Goal: Information Seeking & Learning: Check status

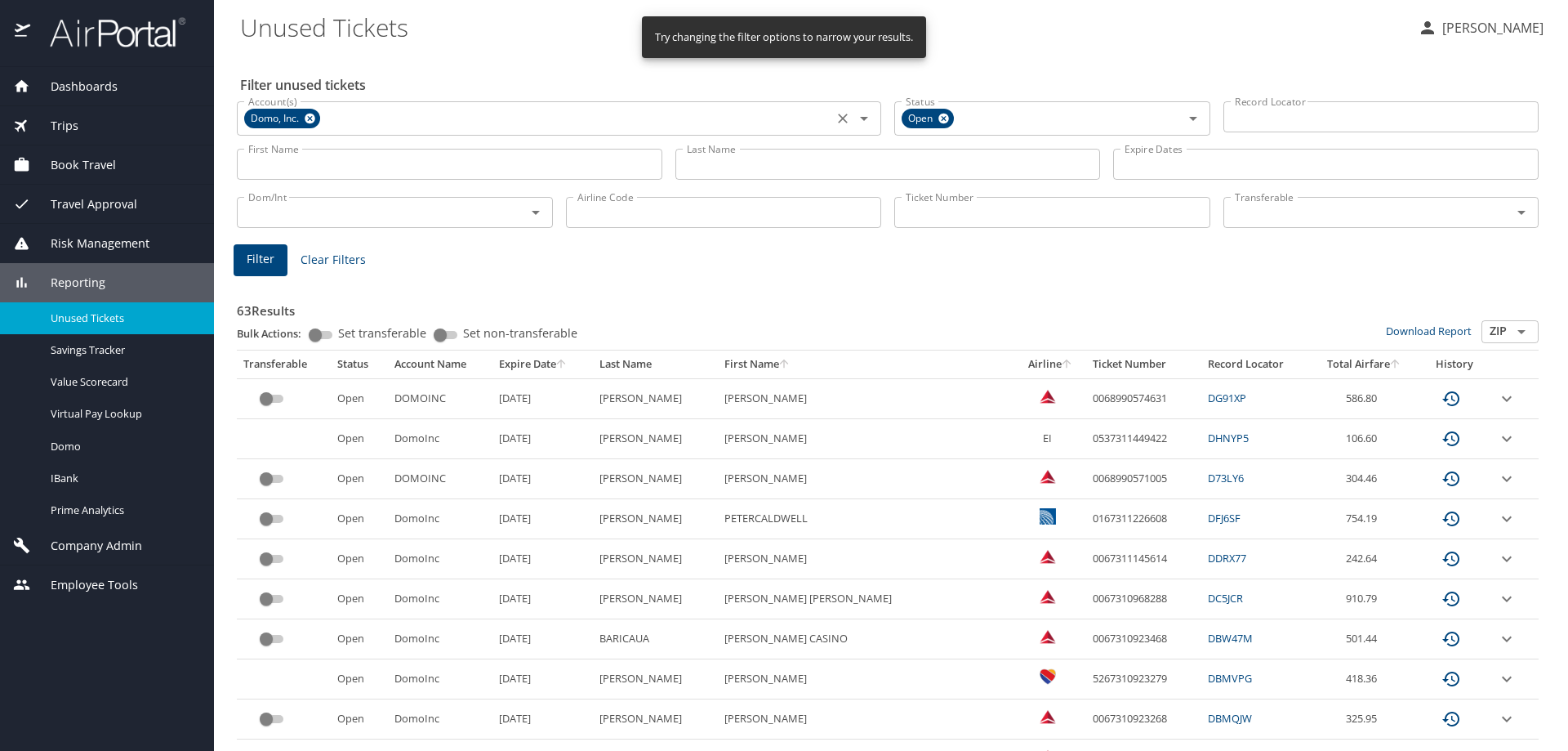
drag, startPoint x: 843, startPoint y: 118, endPoint x: 790, endPoint y: 127, distance: 53.8
click at [843, 118] on icon "Clear" at bounding box center [843, 118] width 16 height 16
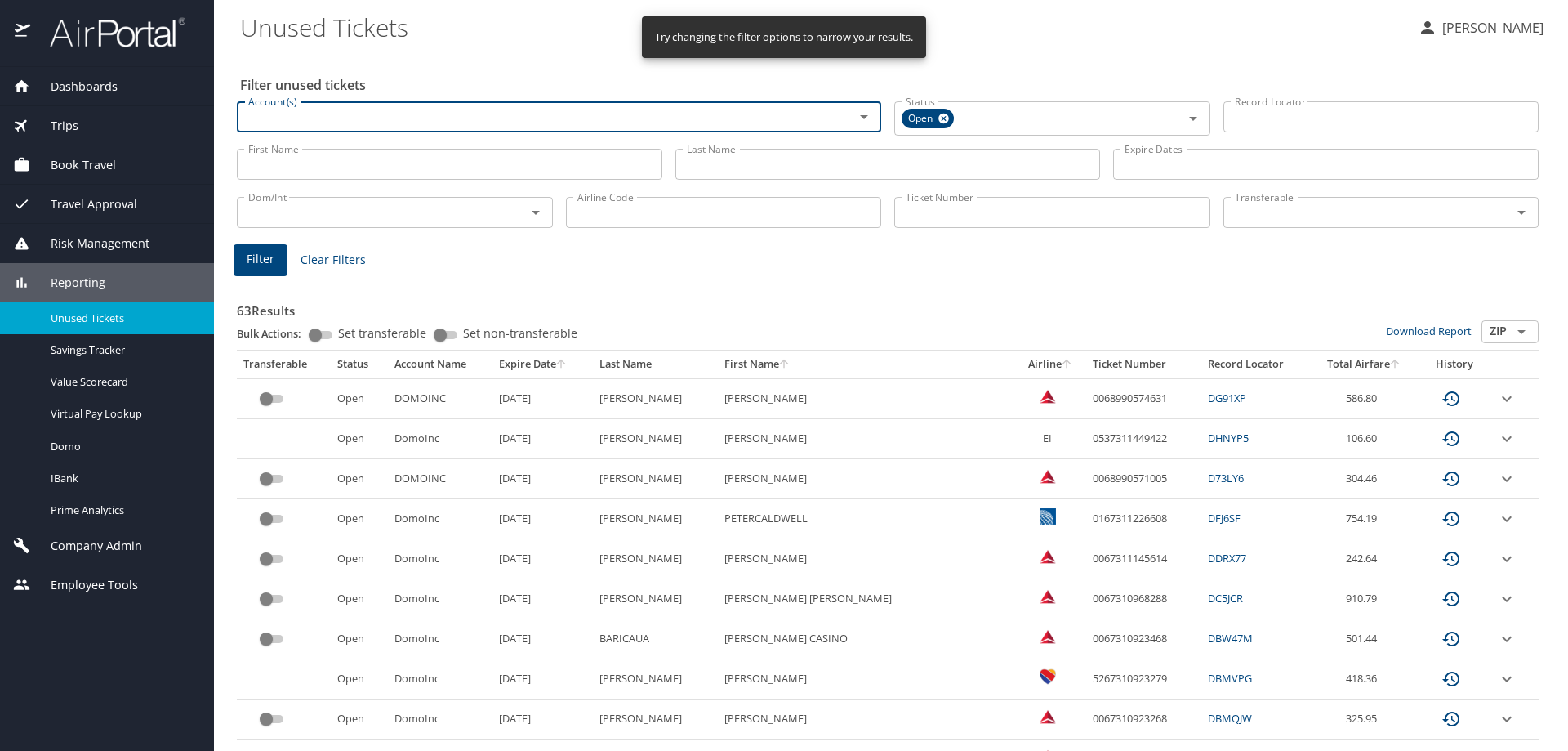
click at [698, 127] on input "Account(s)" at bounding box center [534, 117] width 586 height 21
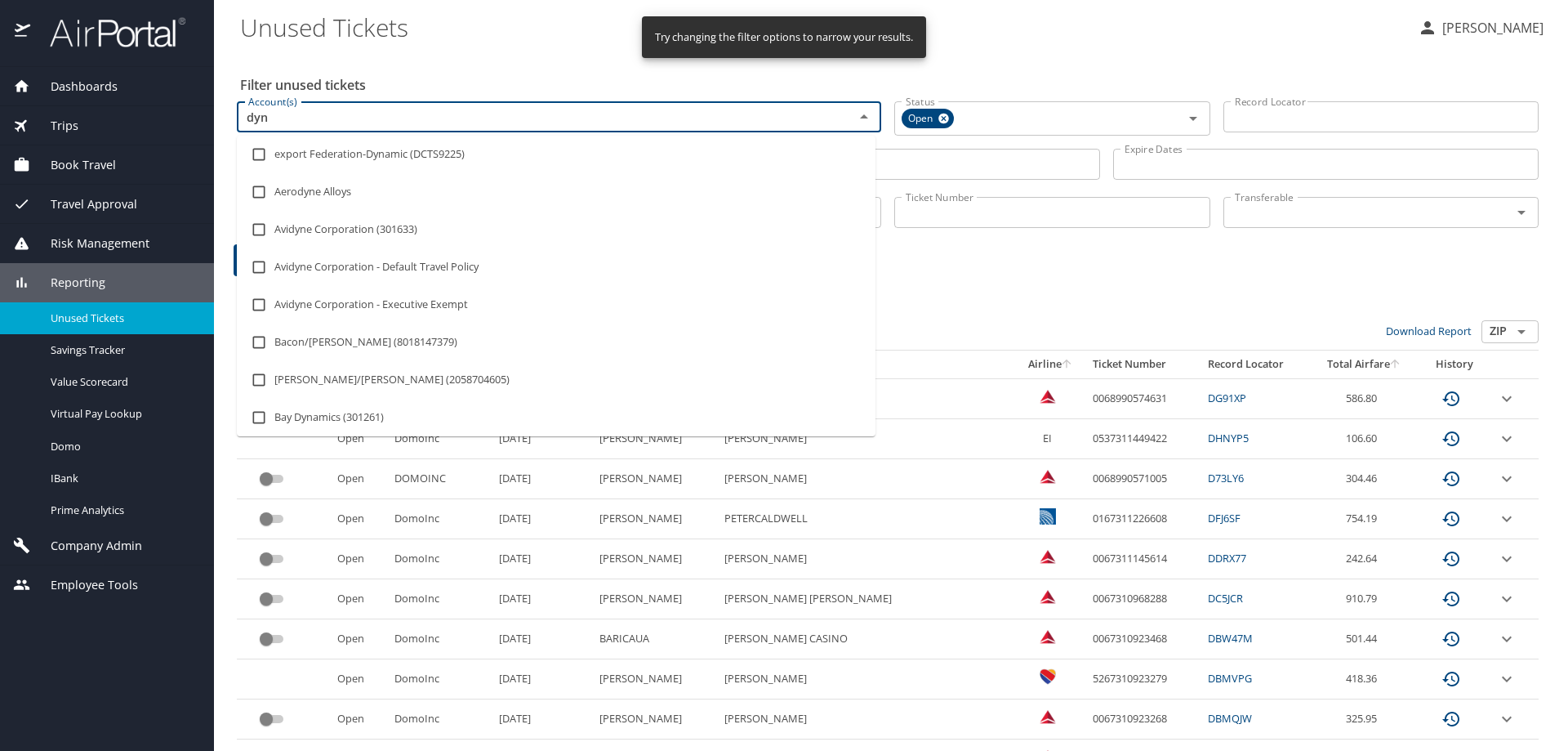
type input "dyno"
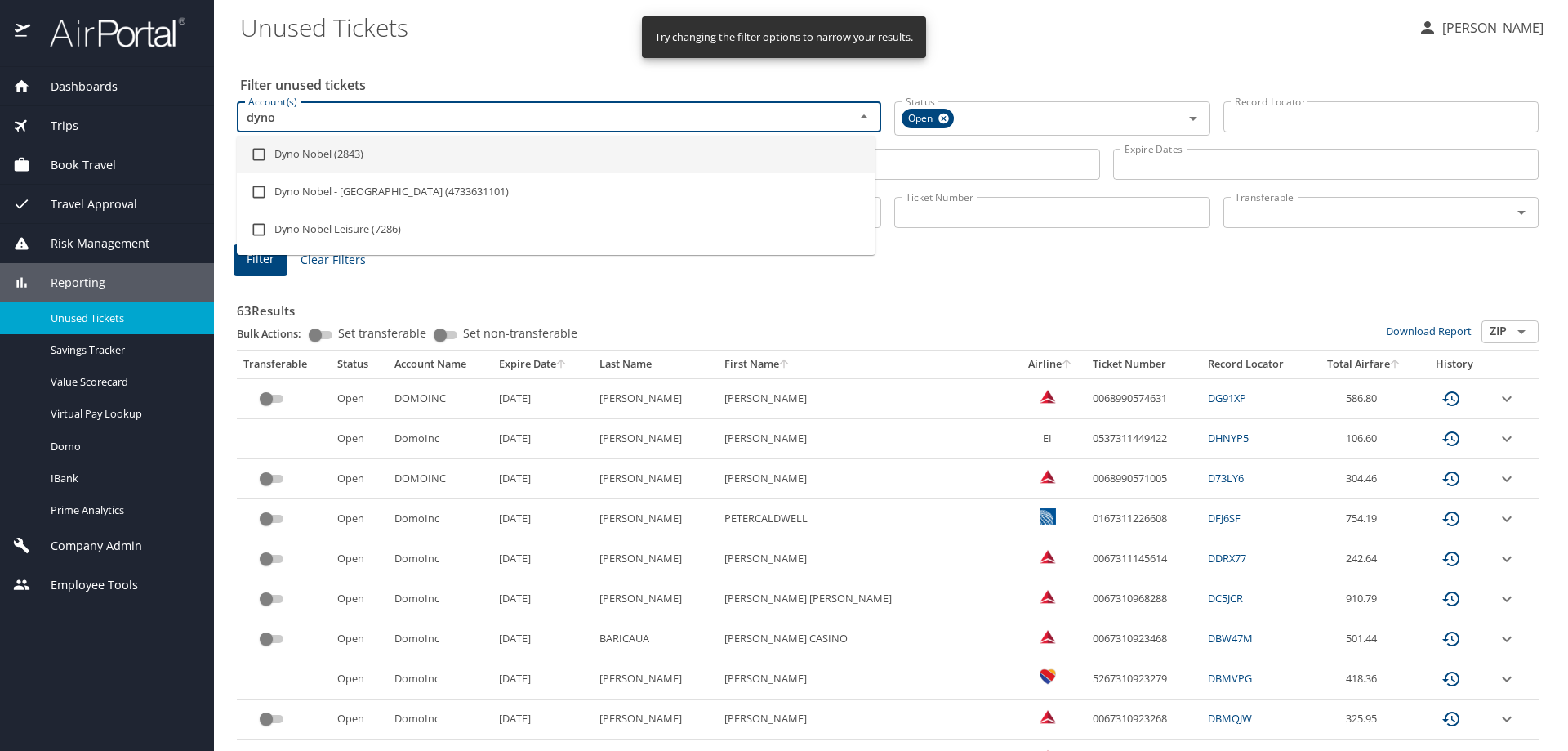
click at [376, 161] on li "Dyno Nobel (2843)" at bounding box center [556, 155] width 639 height 38
checkbox input "true"
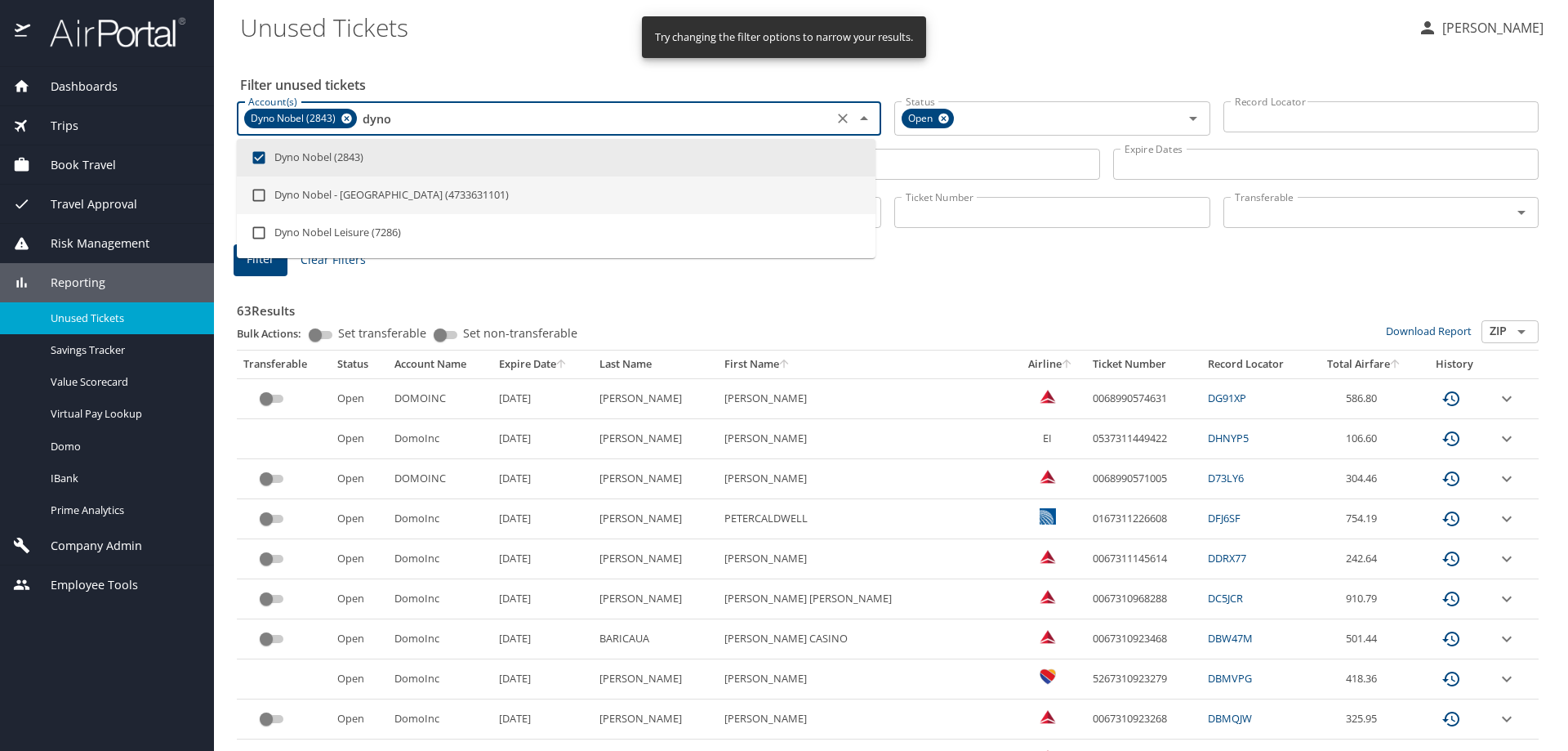
type input "dyno"
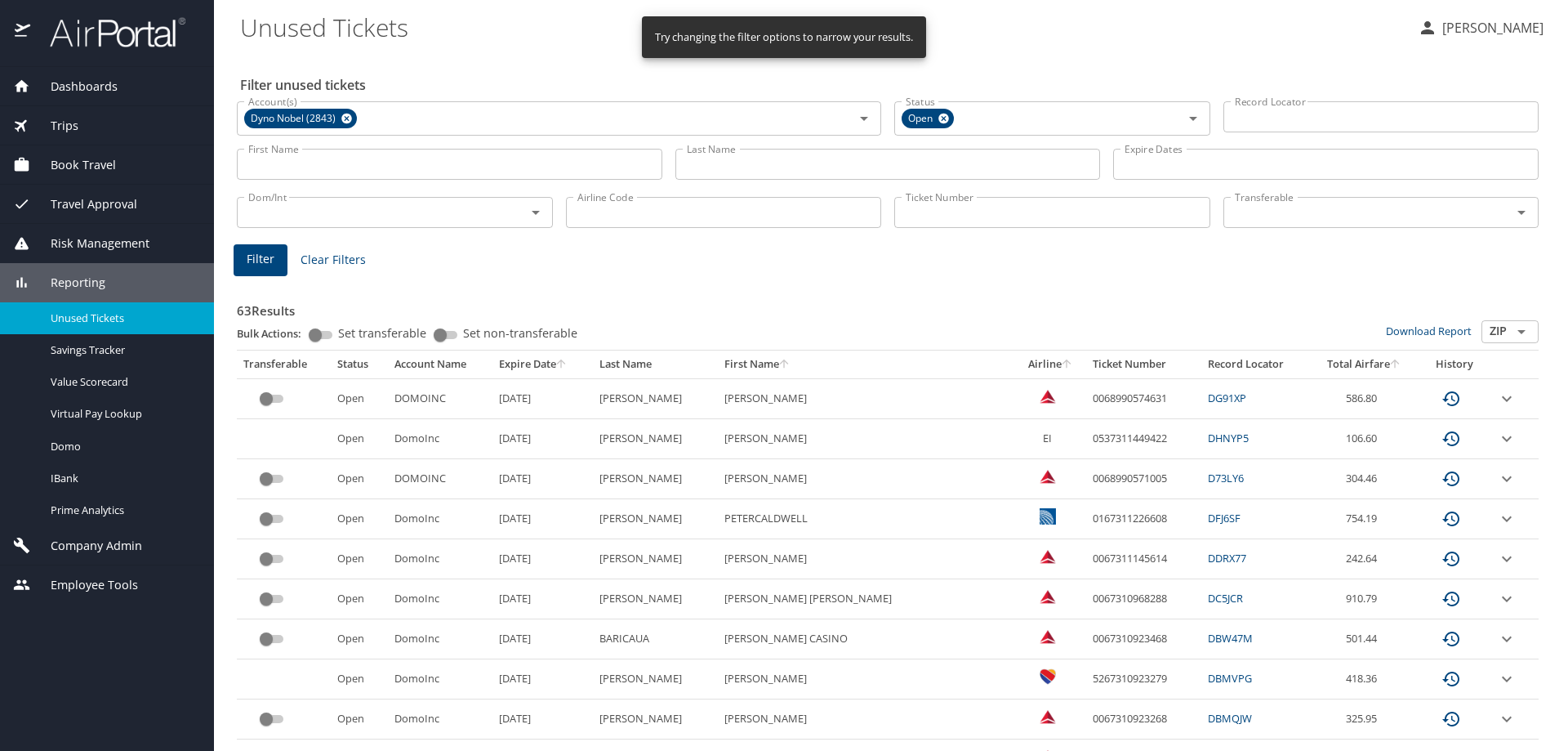
click at [810, 166] on input "Last Name" at bounding box center [889, 165] width 426 height 31
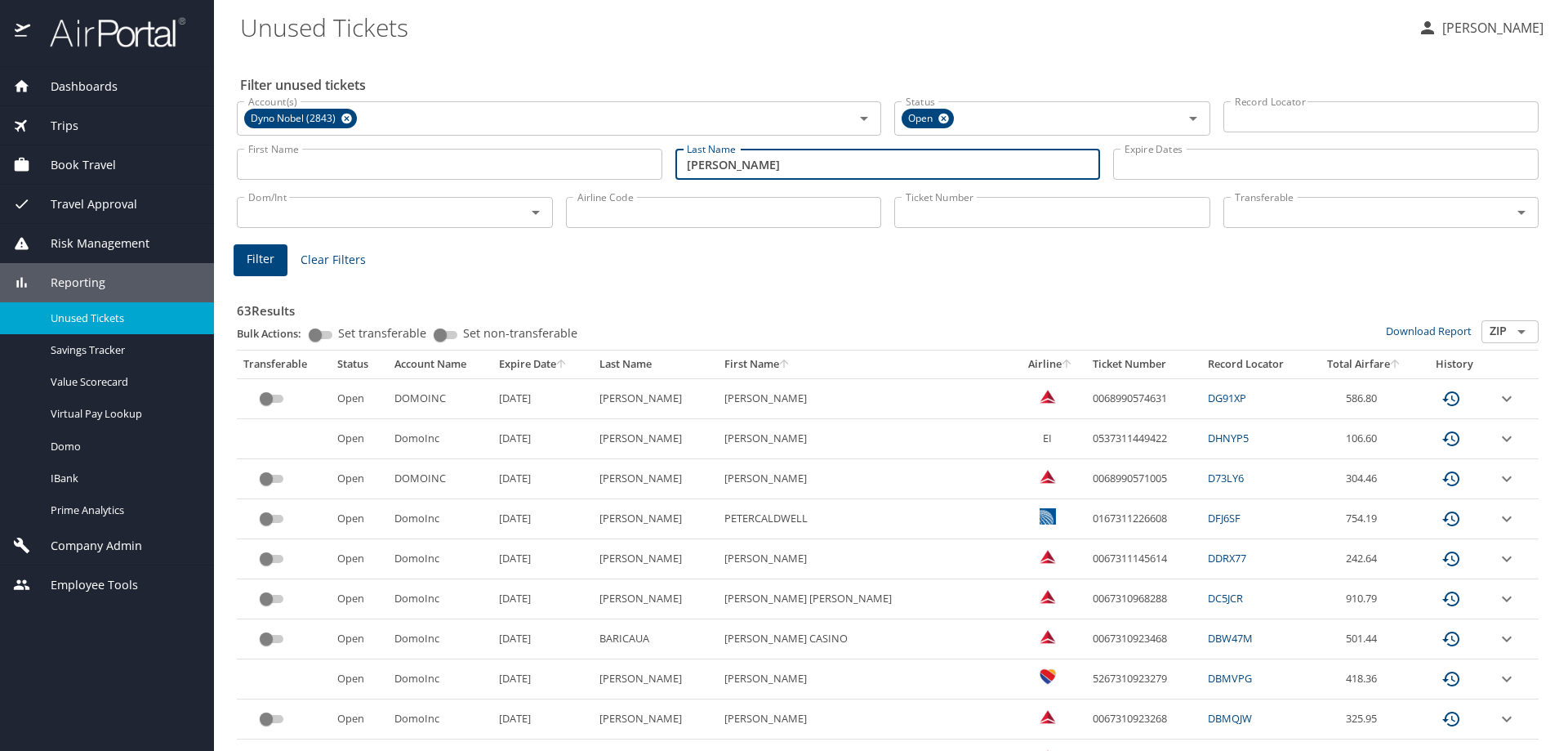
type input "[PERSON_NAME]"
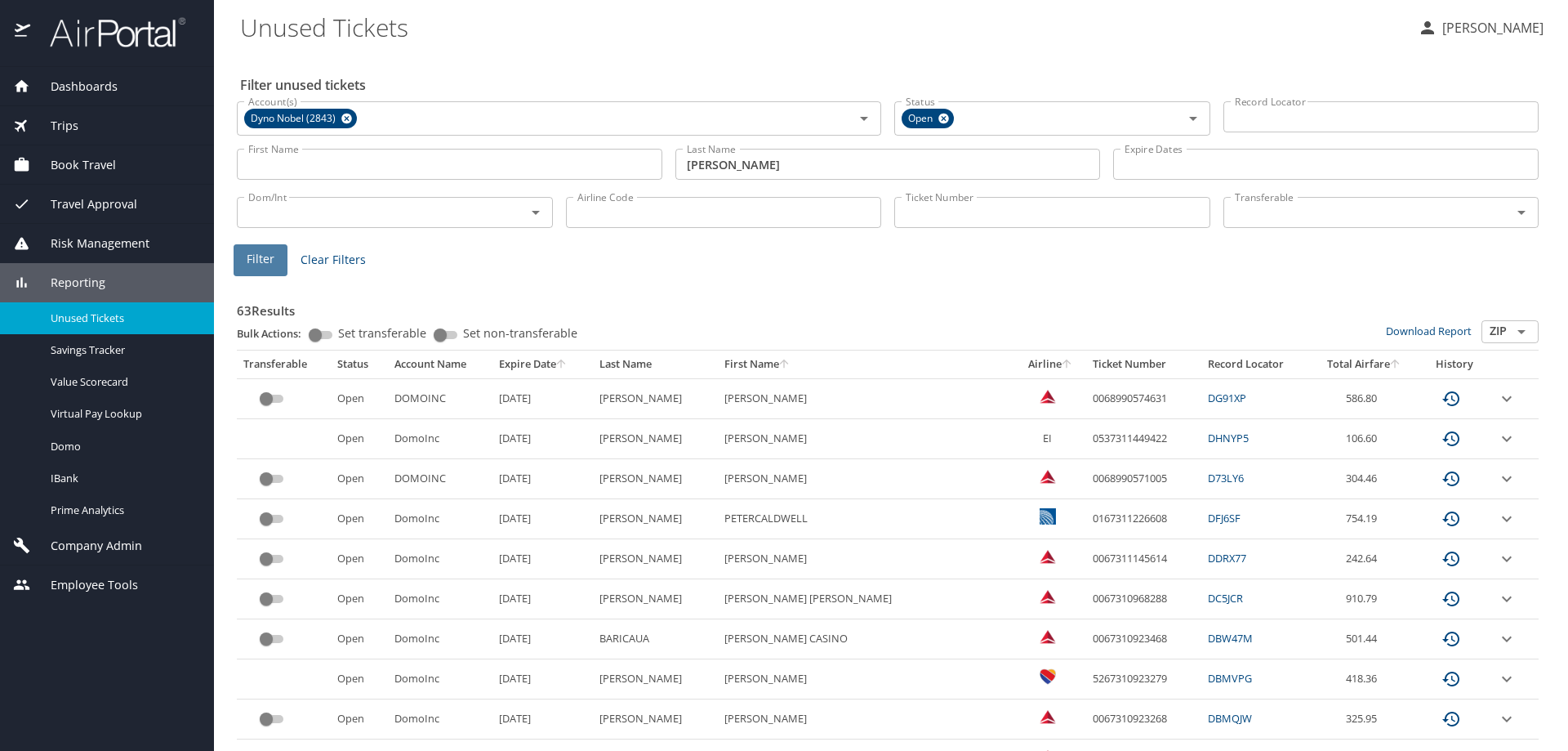
click at [267, 261] on span "Filter" at bounding box center [261, 259] width 28 height 21
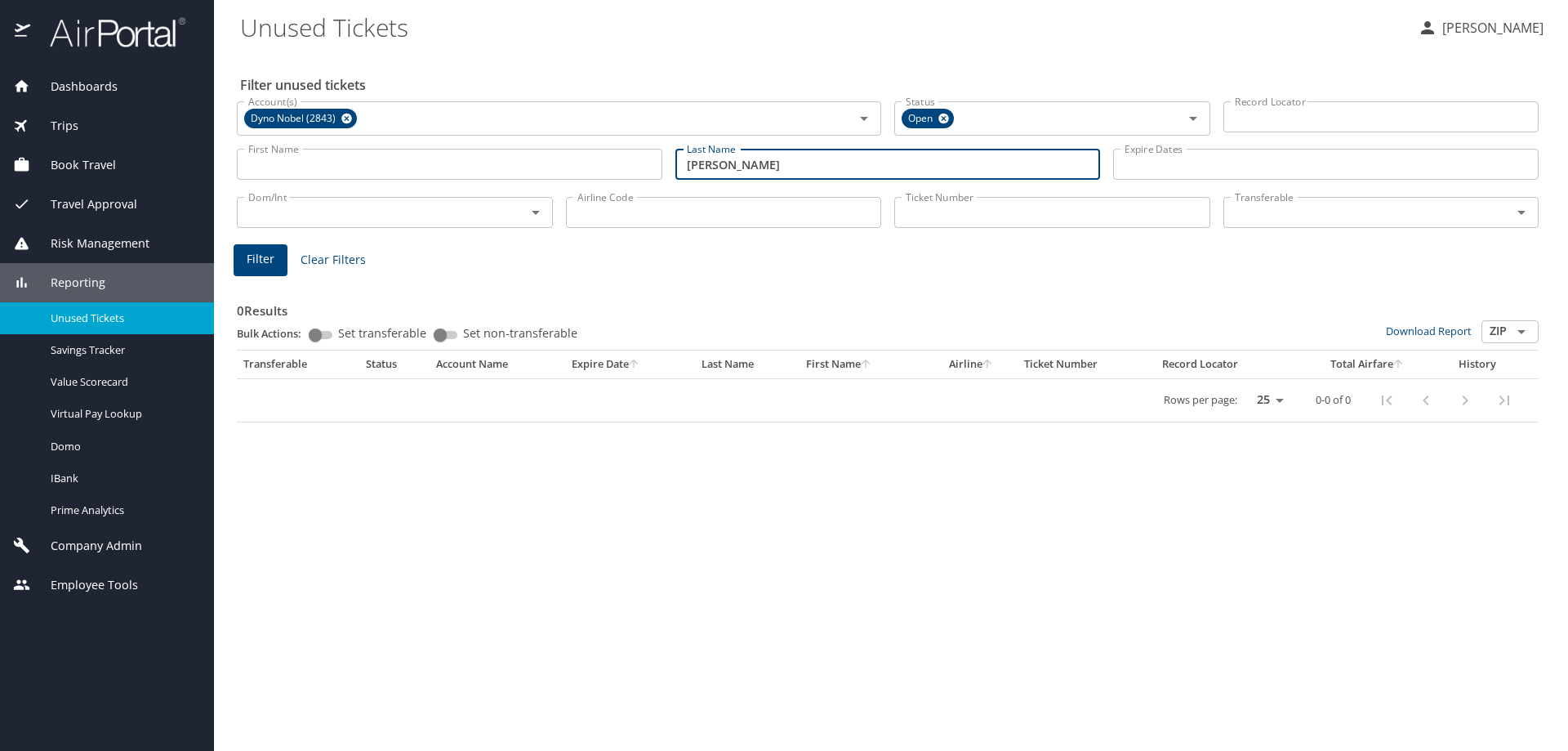
drag, startPoint x: 756, startPoint y: 166, endPoint x: 633, endPoint y: 176, distance: 123.4
click at [633, 176] on div "First Name First Name Last Name [PERSON_NAME] Last Name Expire Dates Expire Dat…" at bounding box center [887, 165] width 1315 height 58
click at [350, 168] on input "First Name" at bounding box center [450, 165] width 426 height 31
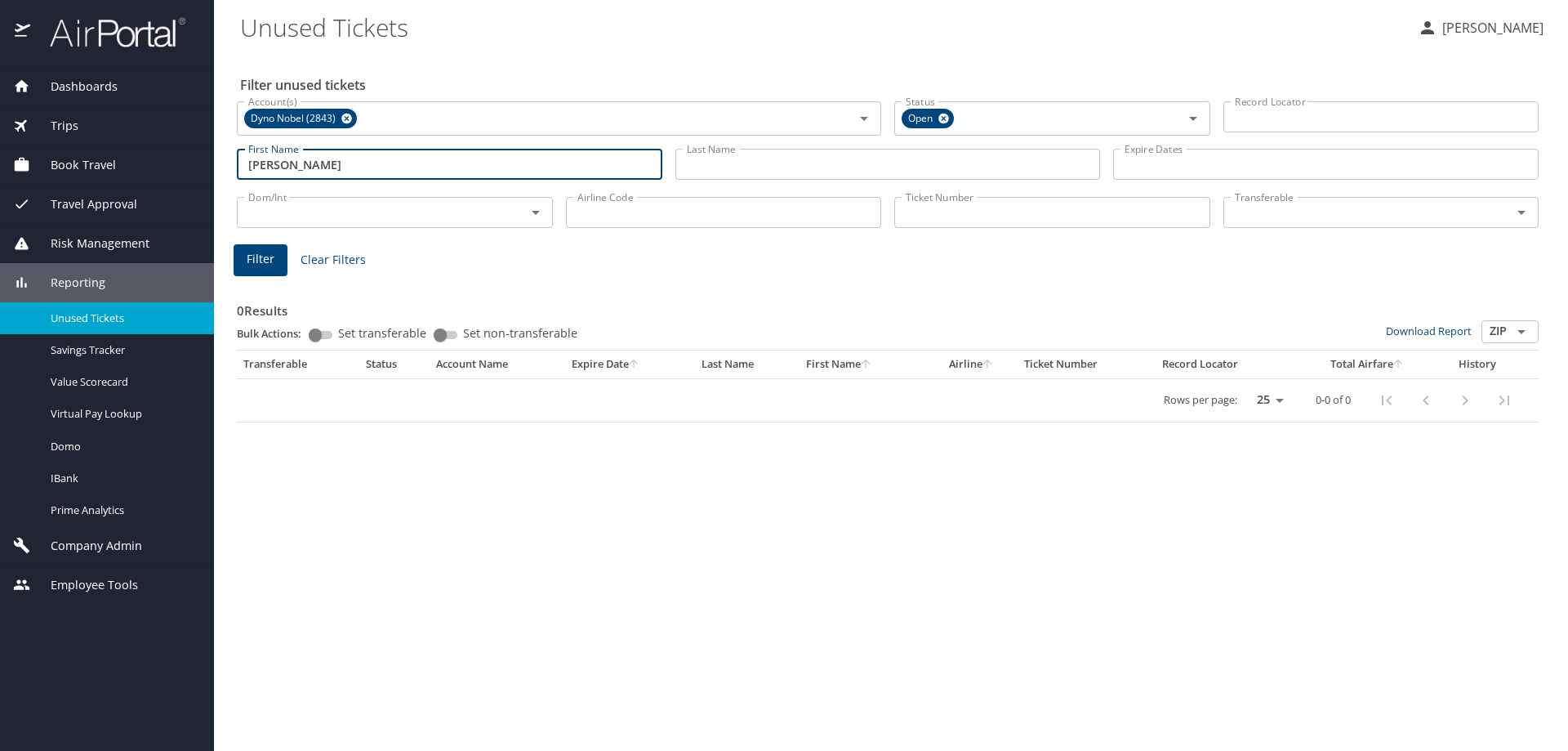
type input "[PERSON_NAME]"
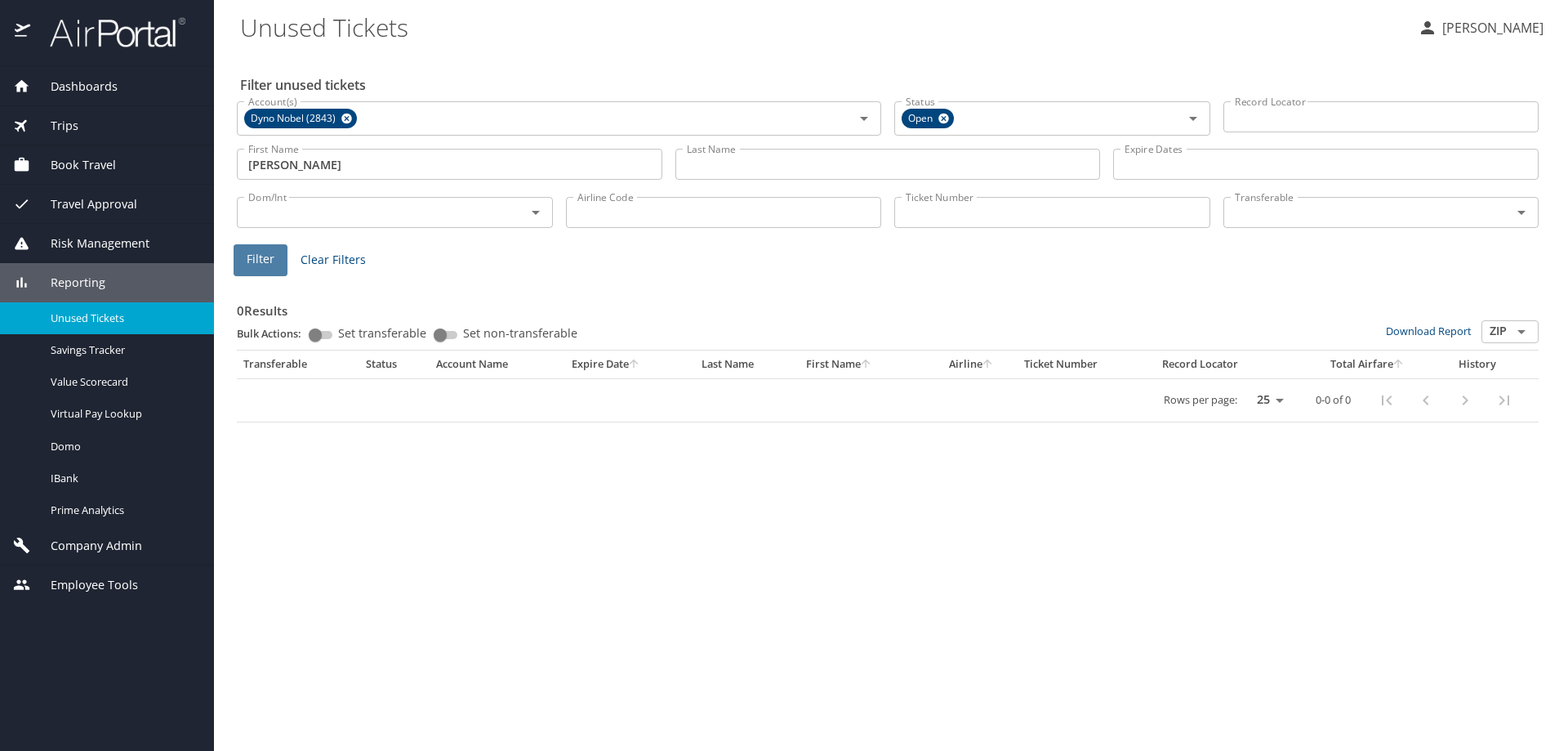
click at [246, 253] on button "Filter" at bounding box center [261, 260] width 54 height 32
